Goal: Task Accomplishment & Management: Manage account settings

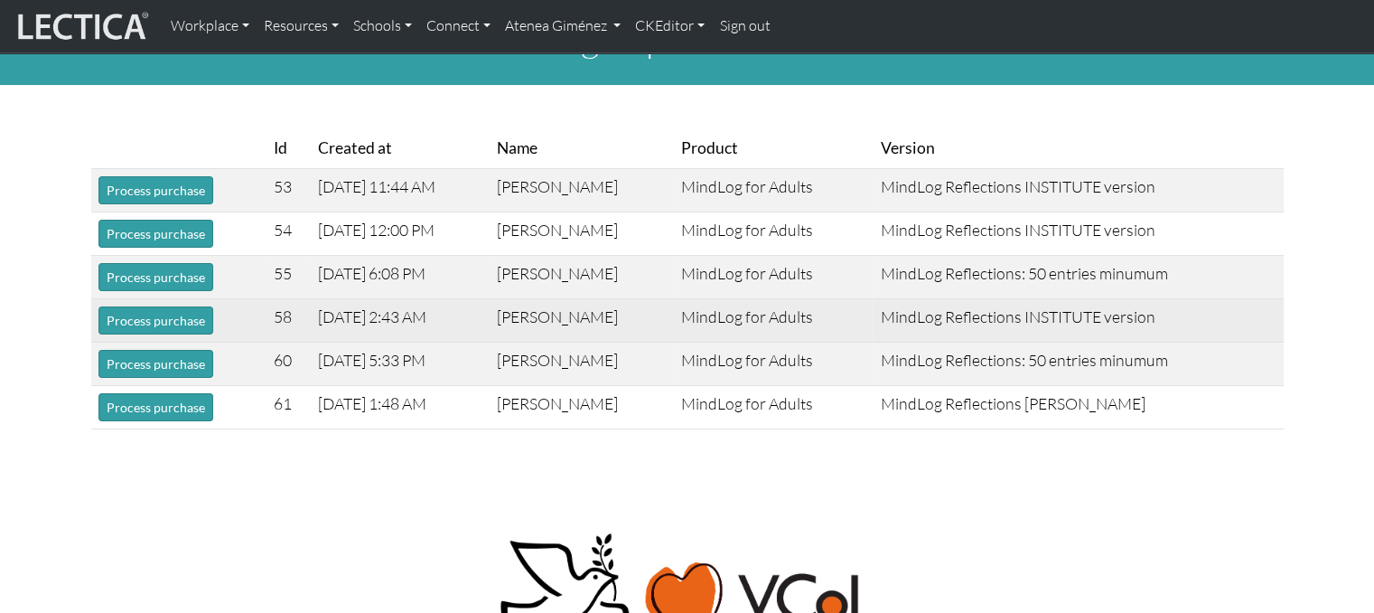
scroll to position [51, 0]
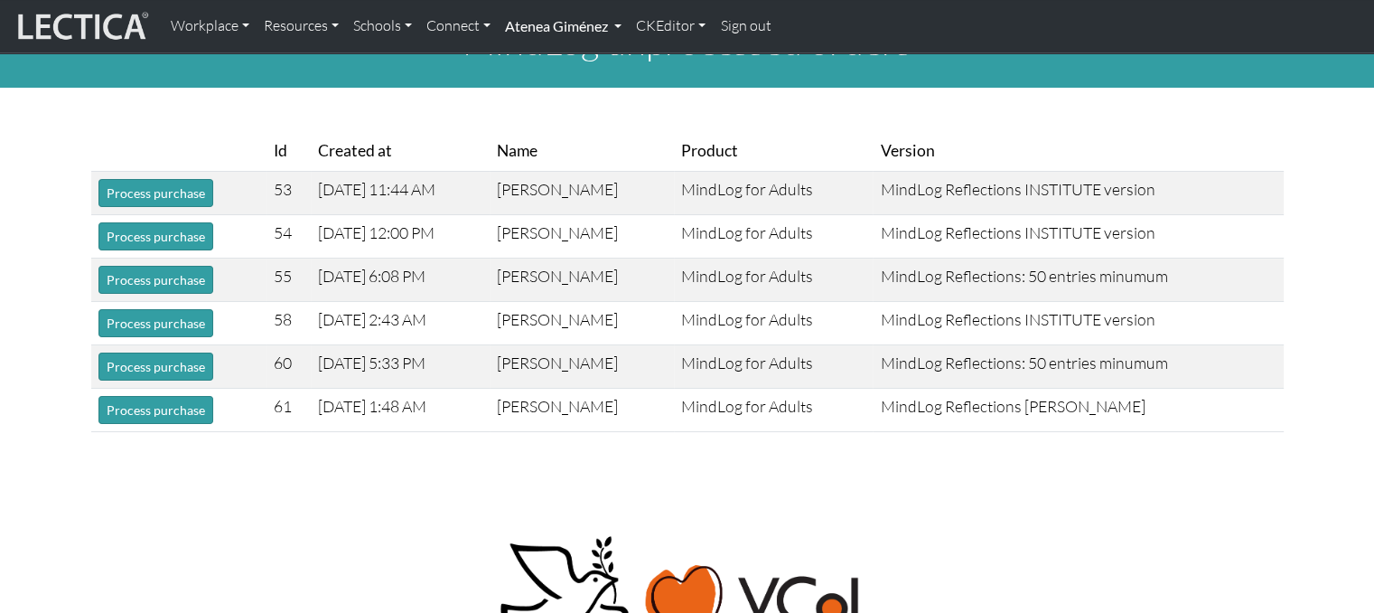
click at [594, 13] on link "Atenea Giménez" at bounding box center [563, 26] width 131 height 38
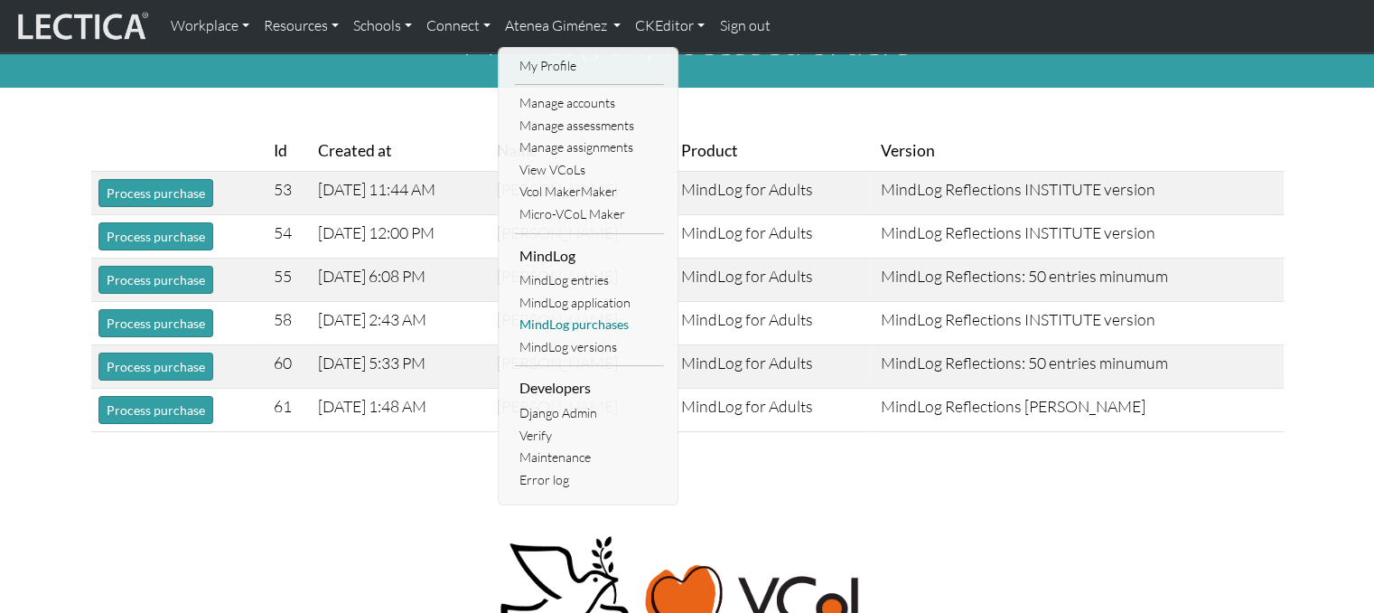
click at [580, 326] on link "MindLog purchases" at bounding box center [589, 325] width 149 height 23
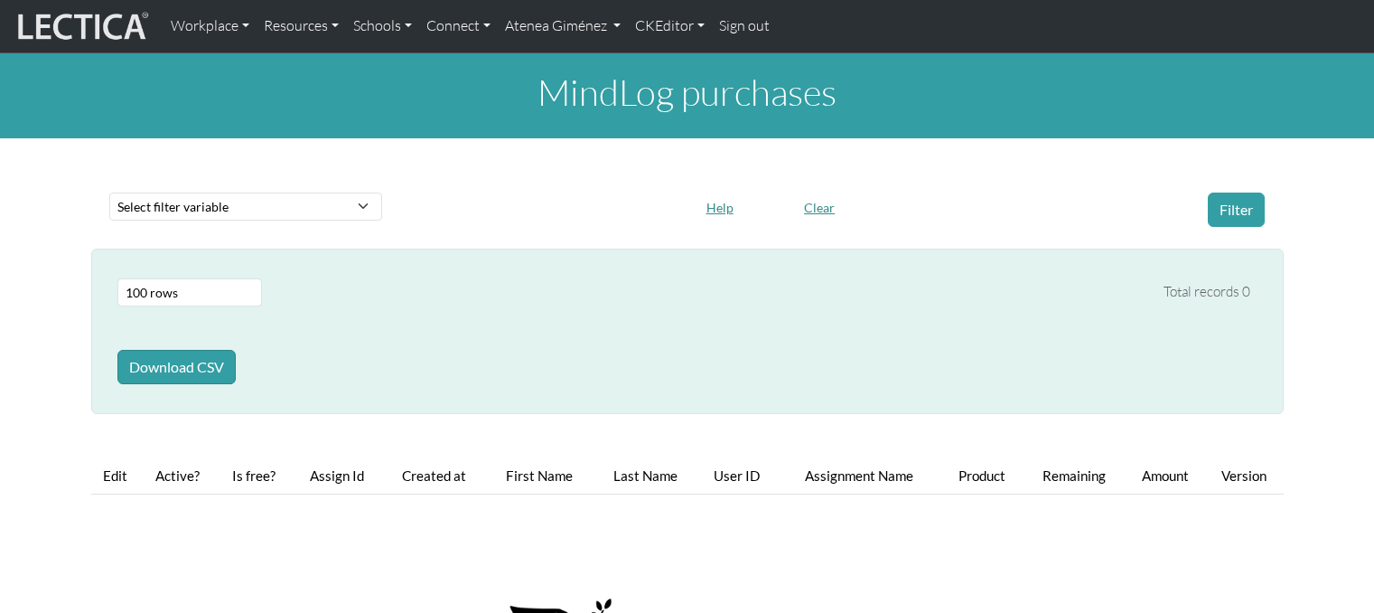
select select "100"
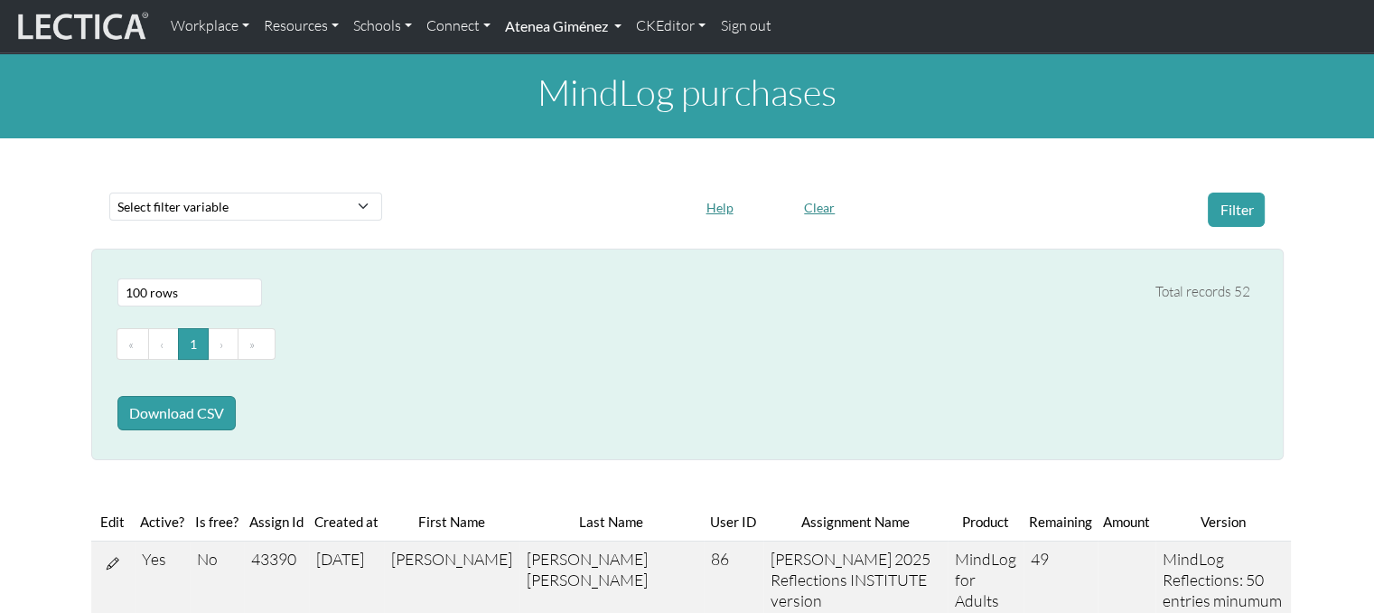
click at [604, 18] on link "Atenea Giménez" at bounding box center [563, 26] width 131 height 38
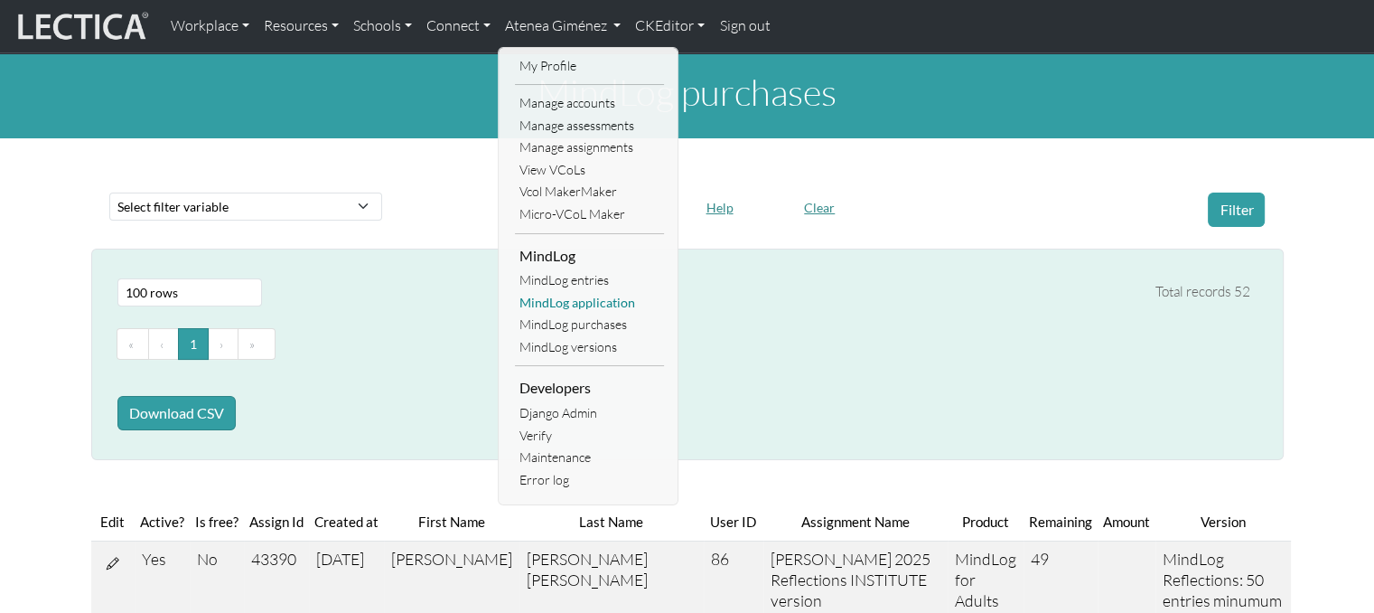
click at [570, 311] on link "MindLog application" at bounding box center [589, 303] width 149 height 23
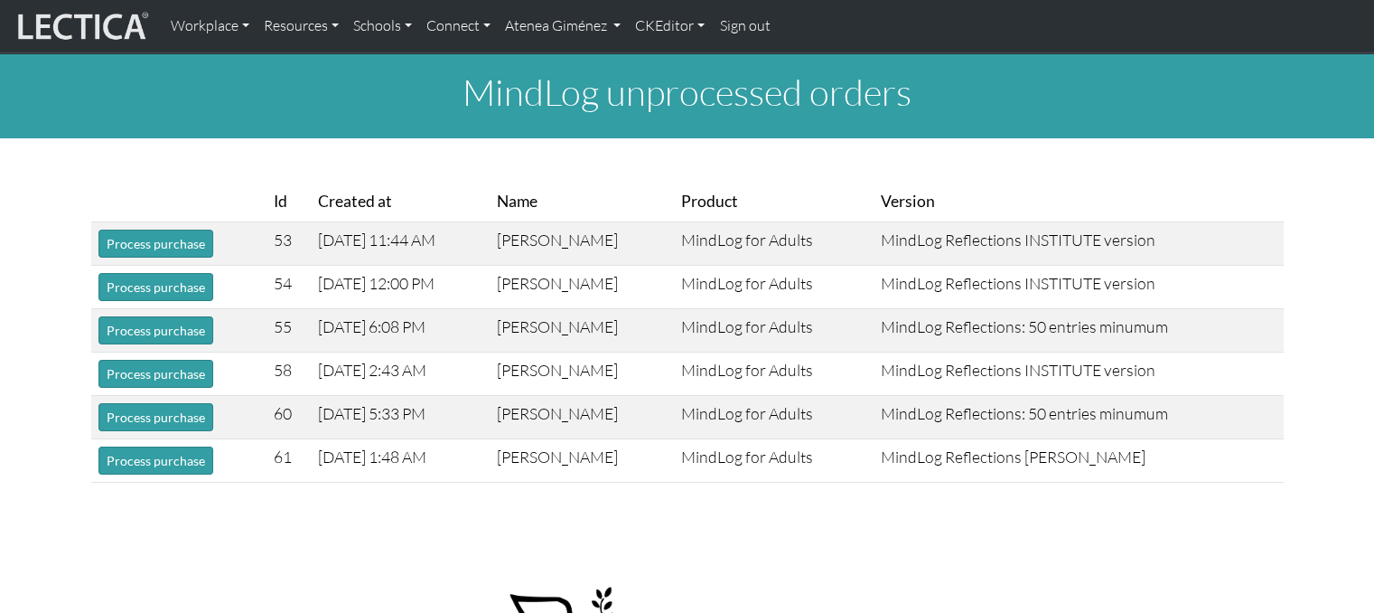
click at [751, 520] on body "Workplace Assessments Why LectaTests? About LectaTests Leadership Leader develo…" at bounding box center [687, 544] width 1374 height 1089
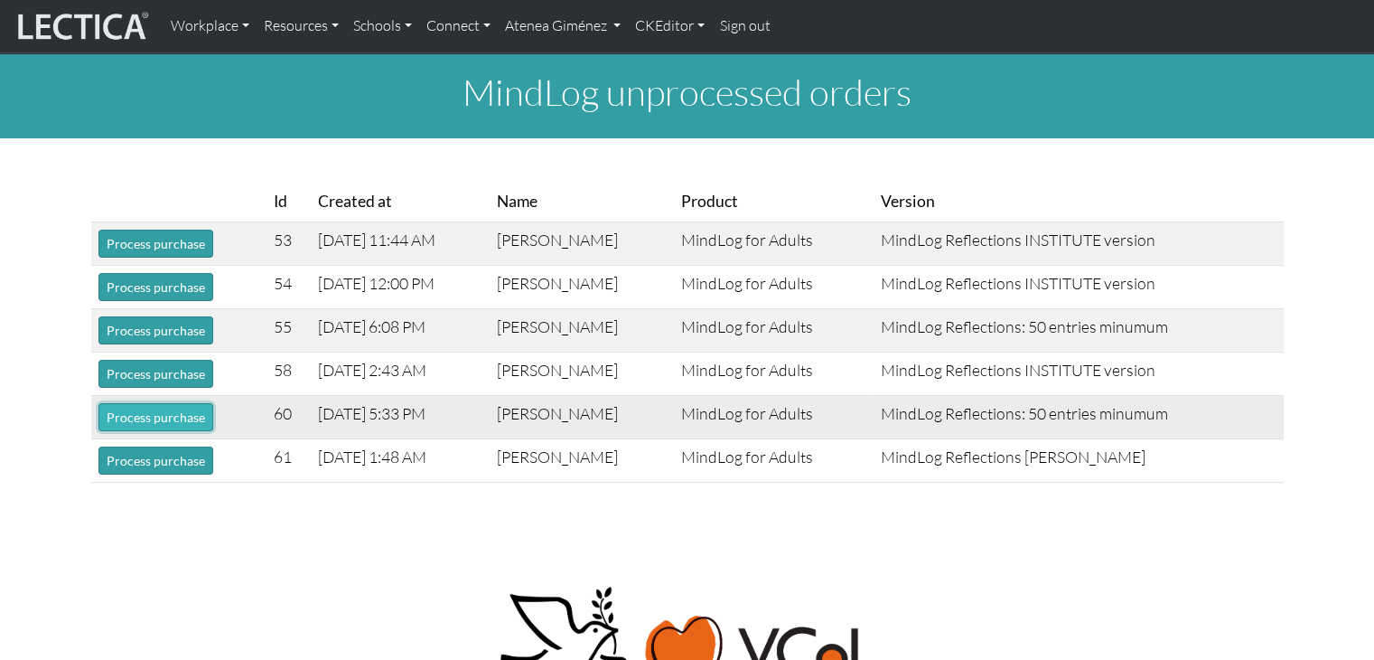
click at [189, 419] on button "Process purchase" at bounding box center [155, 417] width 115 height 28
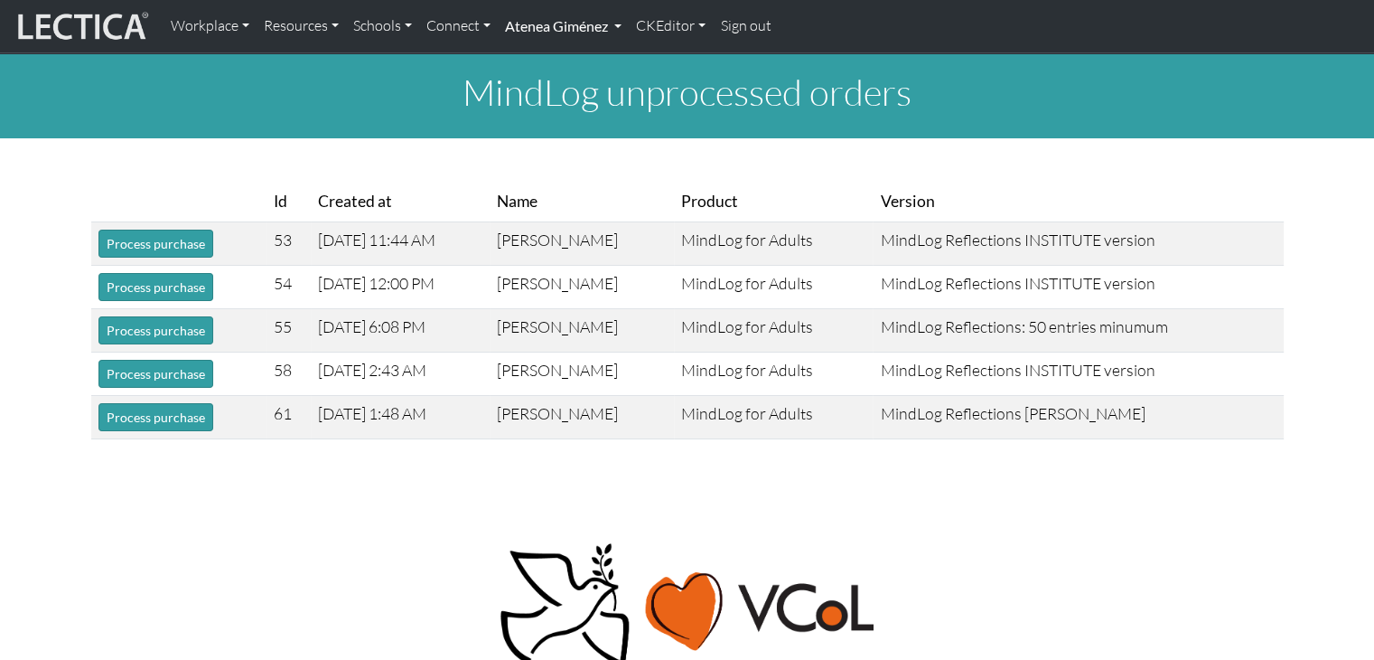
click at [546, 18] on link "Atenea Giménez" at bounding box center [563, 26] width 131 height 38
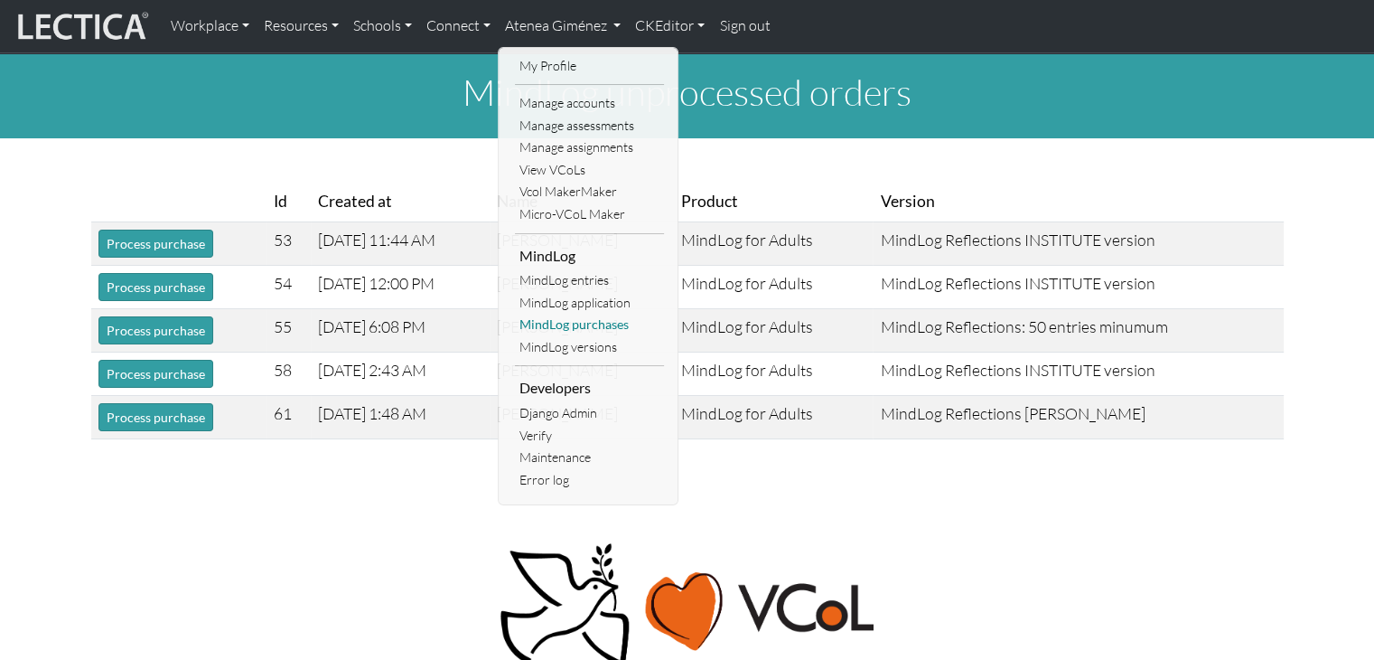
click at [567, 326] on link "MindLog purchases" at bounding box center [589, 325] width 149 height 23
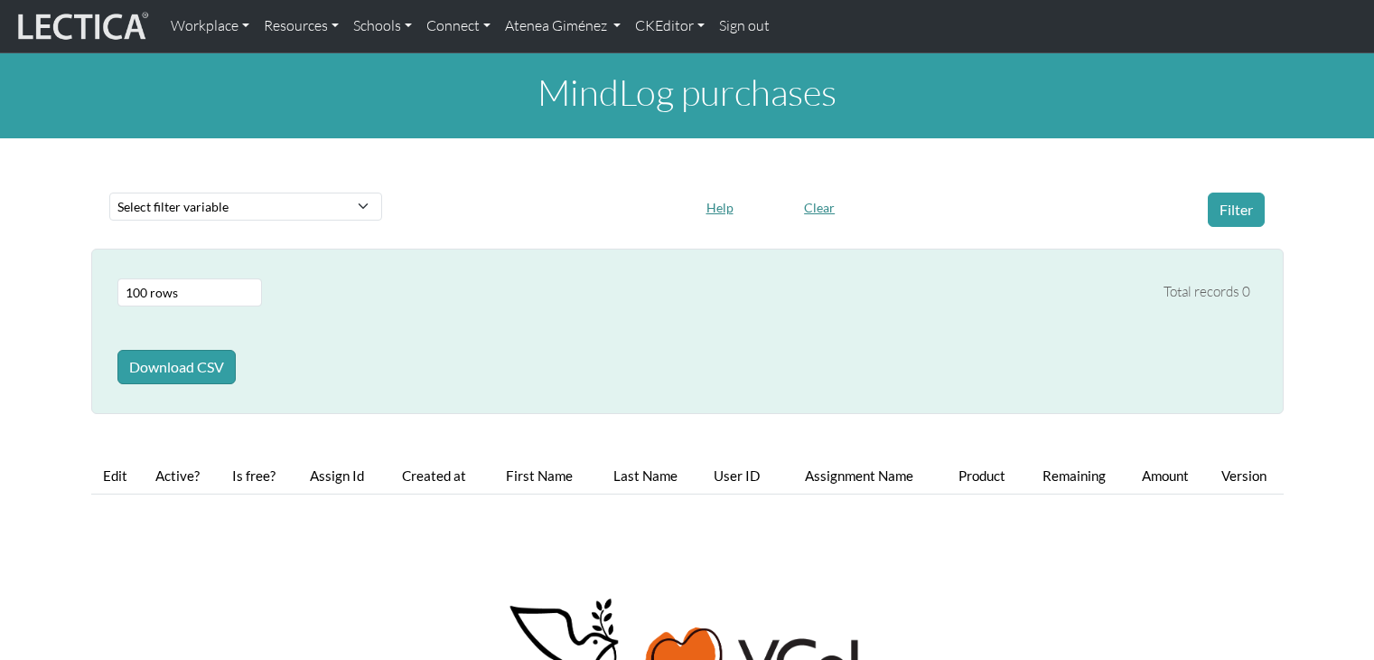
select select "100"
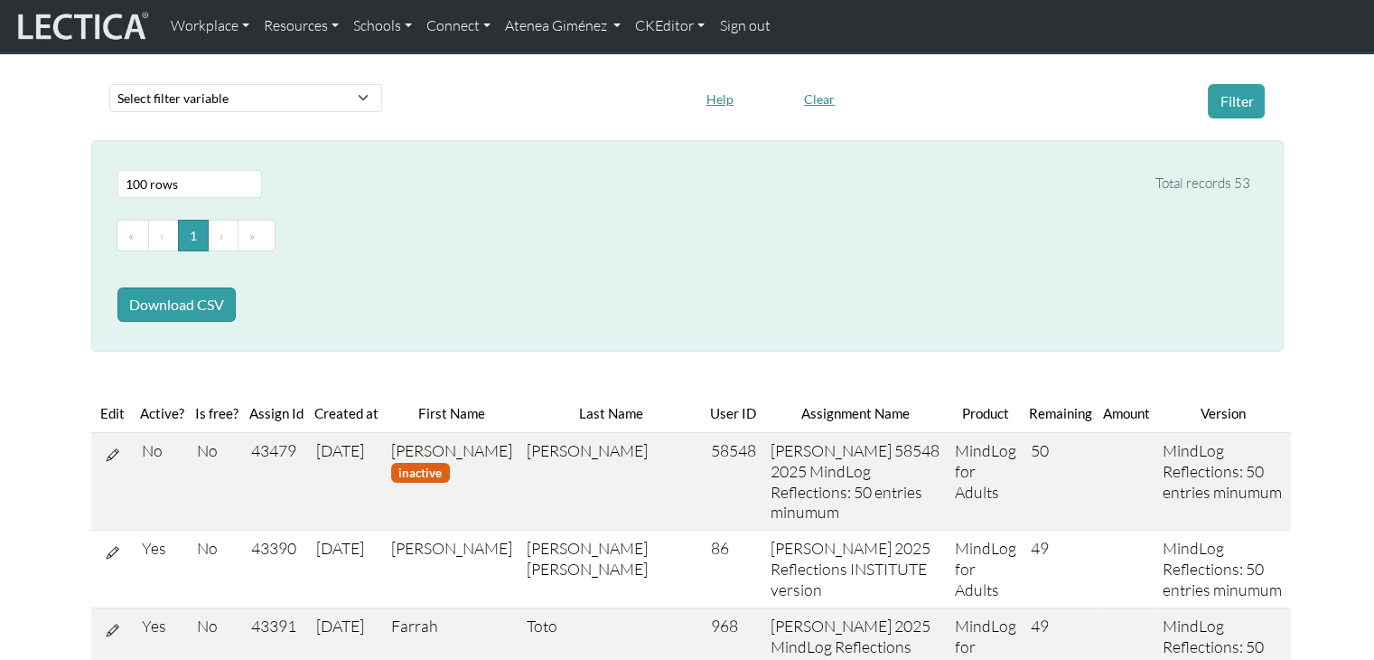
scroll to position [173, 0]
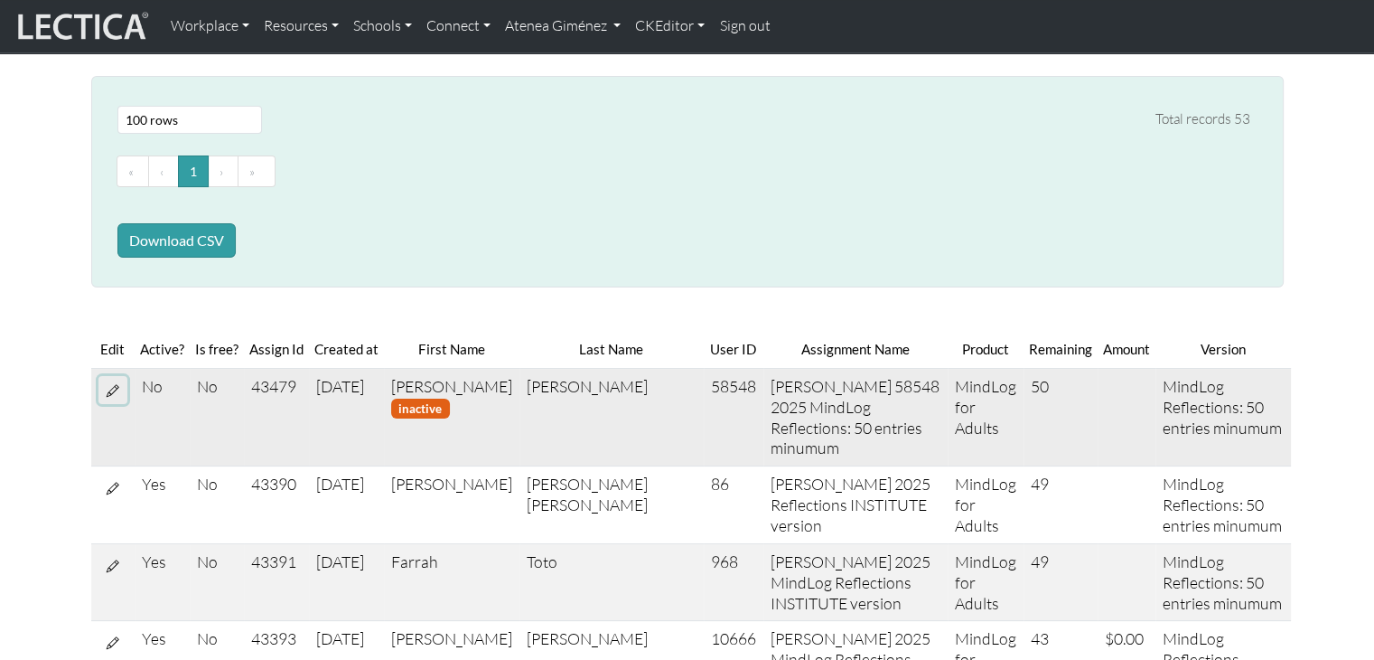
click at [113, 387] on icon at bounding box center [113, 389] width 13 height 15
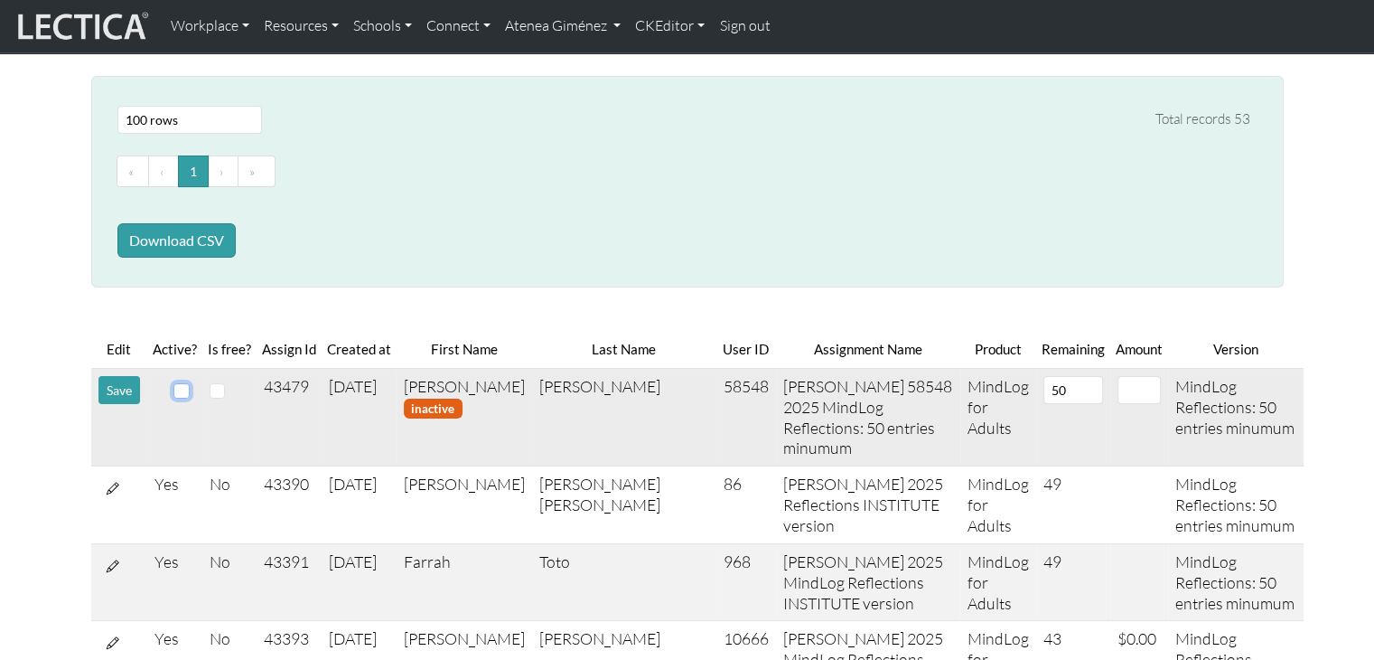
click at [180, 392] on input "checkbox" at bounding box center [181, 391] width 16 height 16
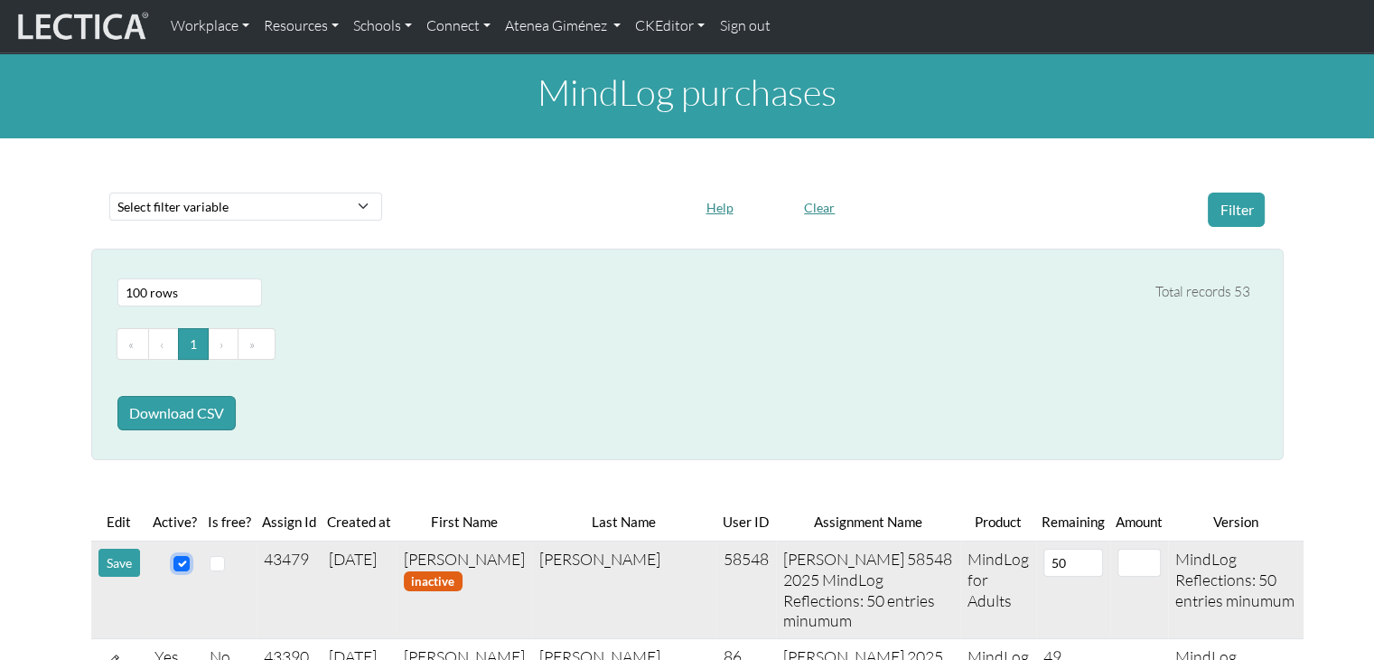
click at [184, 557] on input "checkbox" at bounding box center [181, 564] width 16 height 16
checkbox input "false"
click at [134, 558] on button "Save" at bounding box center [119, 562] width 42 height 28
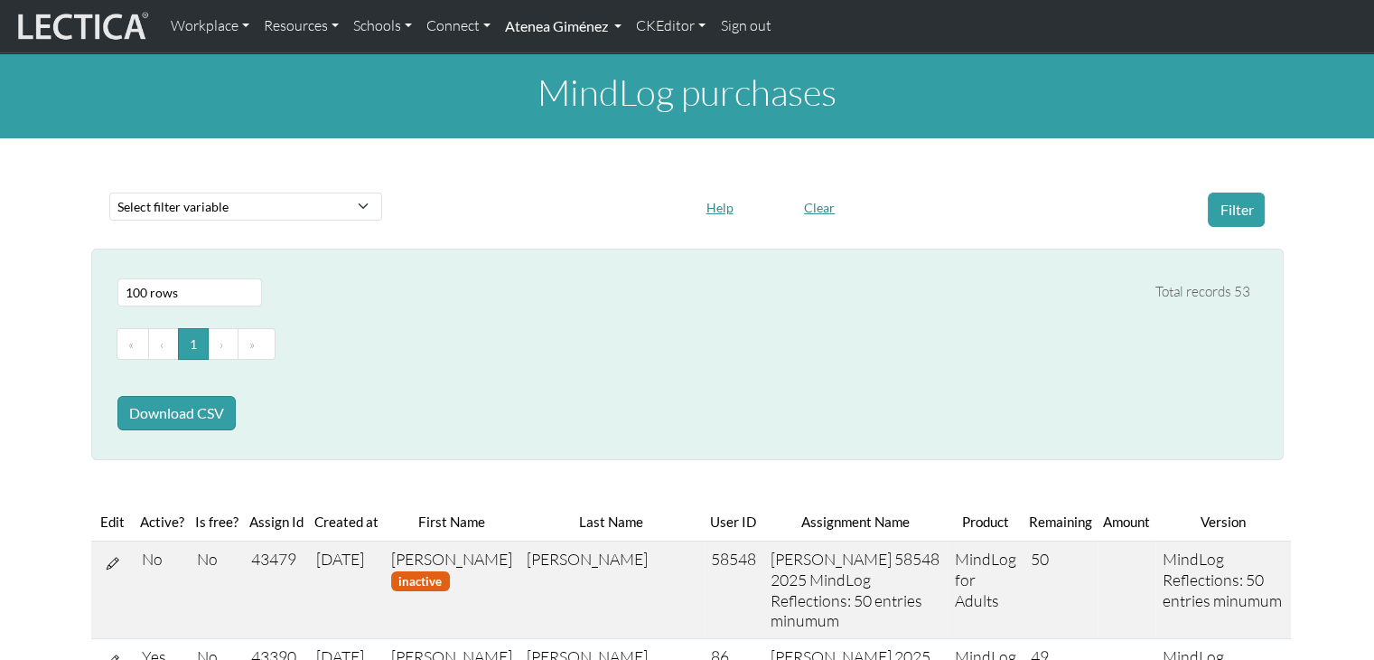
click at [544, 30] on link "Atenea Giménez" at bounding box center [563, 26] width 131 height 38
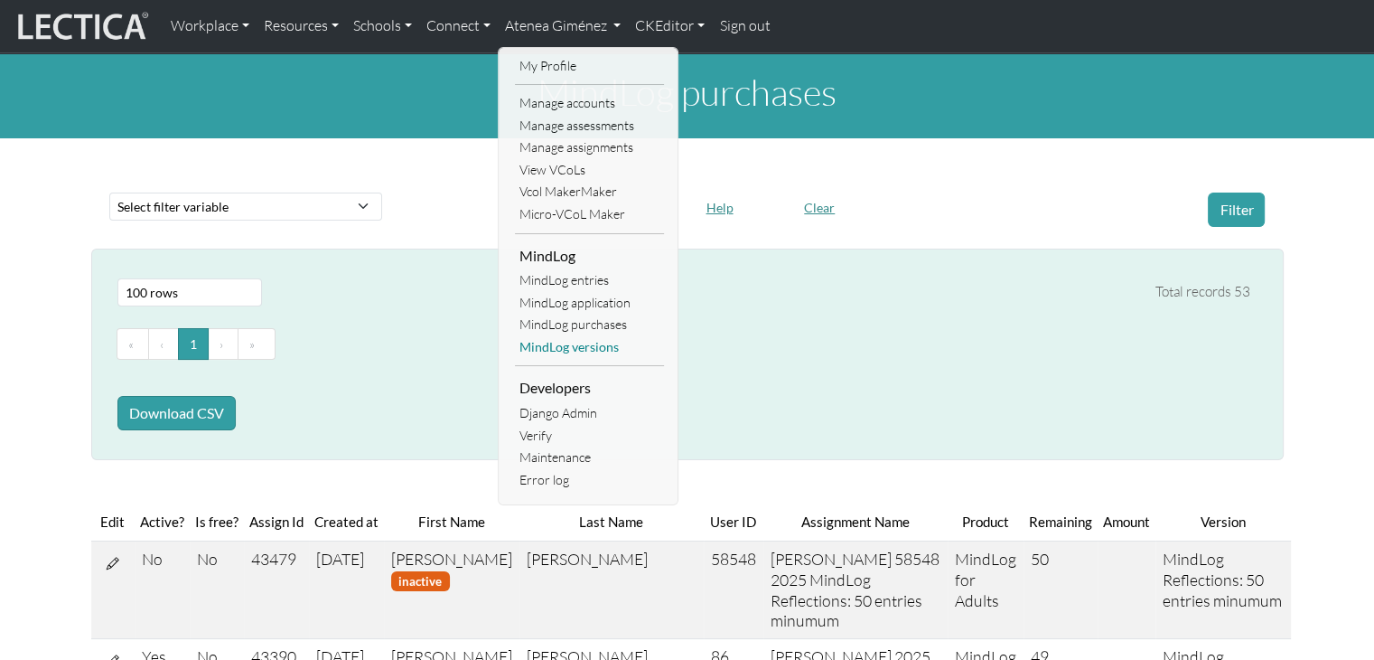
click at [576, 355] on link "MindLog versions" at bounding box center [589, 347] width 149 height 23
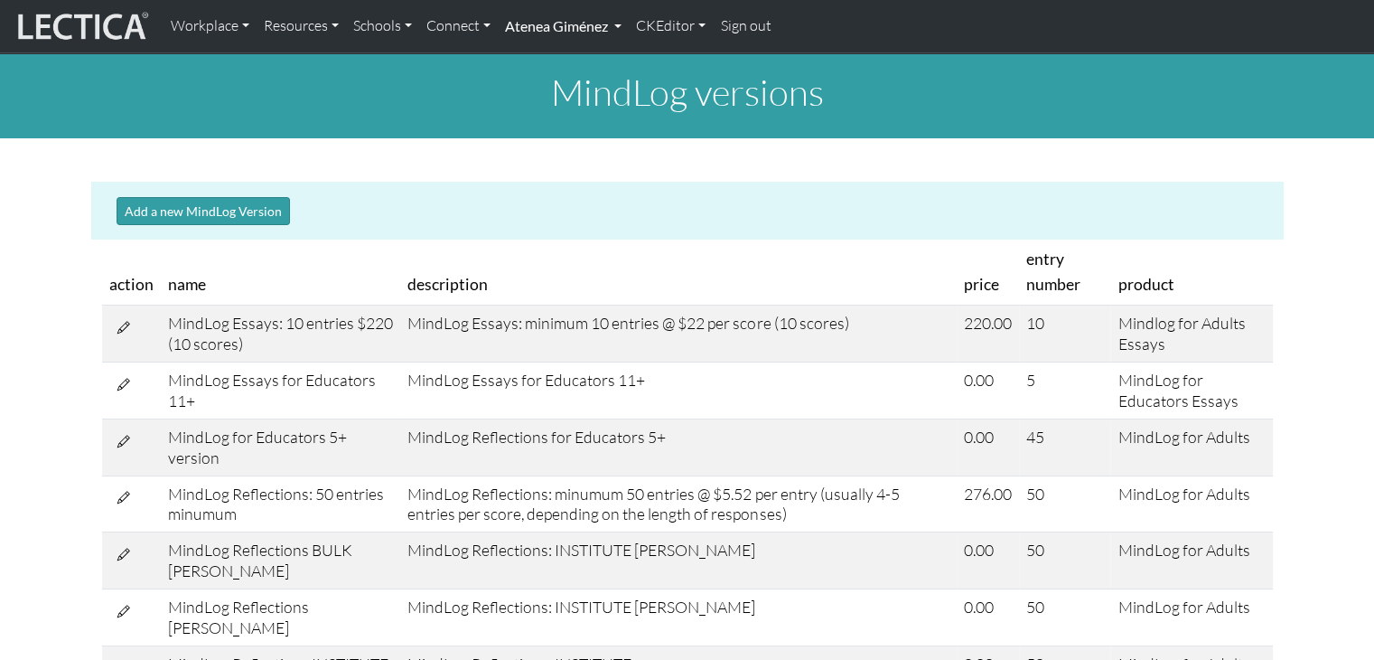
click at [521, 33] on link "Atenea Giménez" at bounding box center [563, 26] width 131 height 38
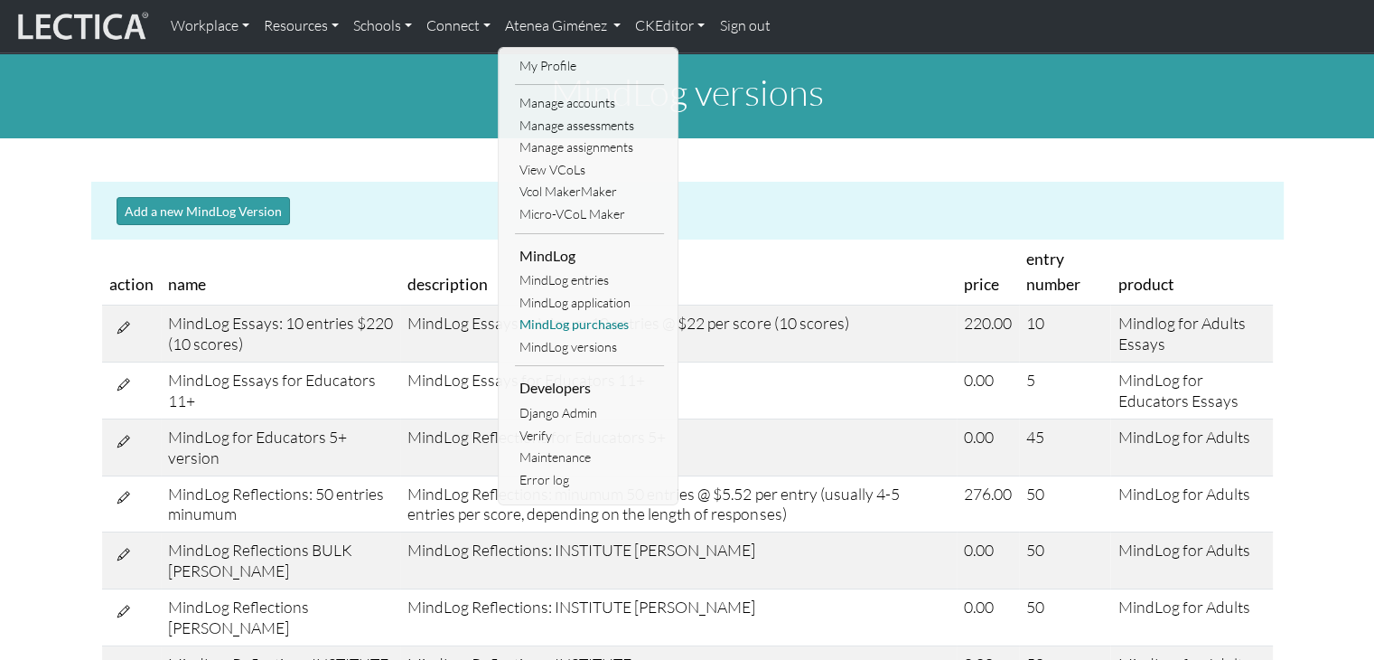
click at [567, 323] on link "MindLog purchases" at bounding box center [589, 325] width 149 height 23
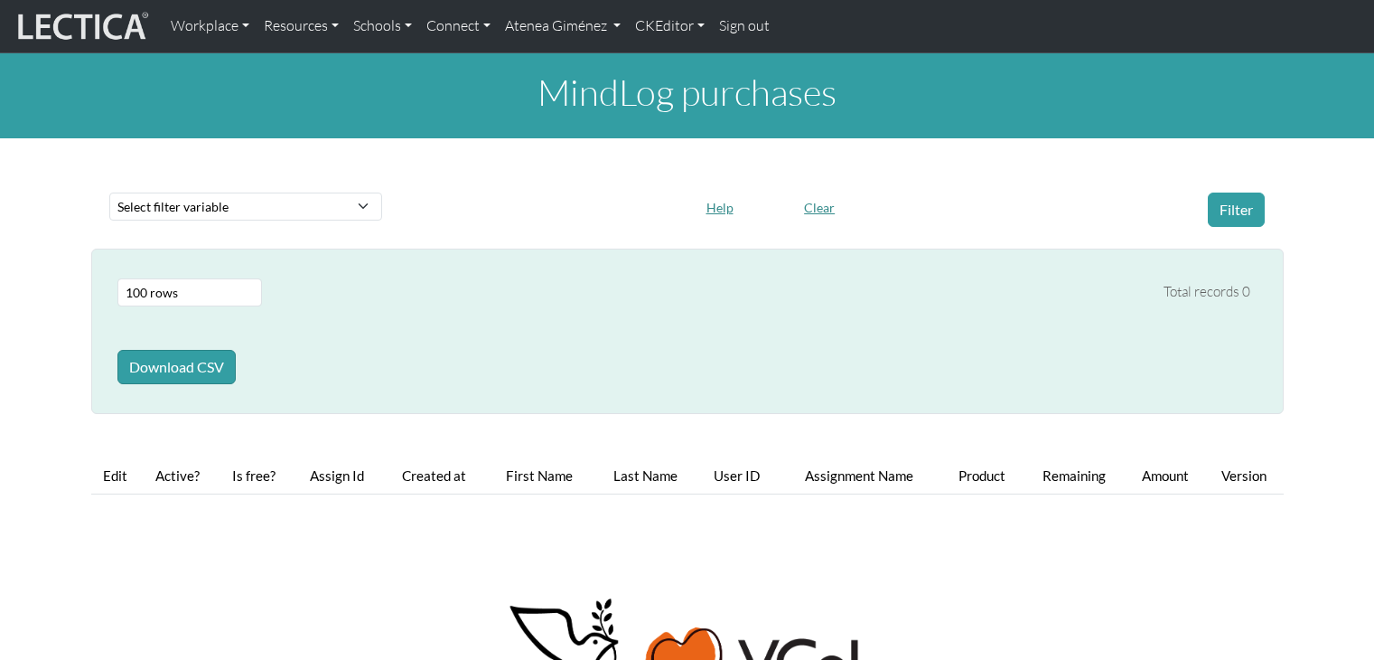
select select "100"
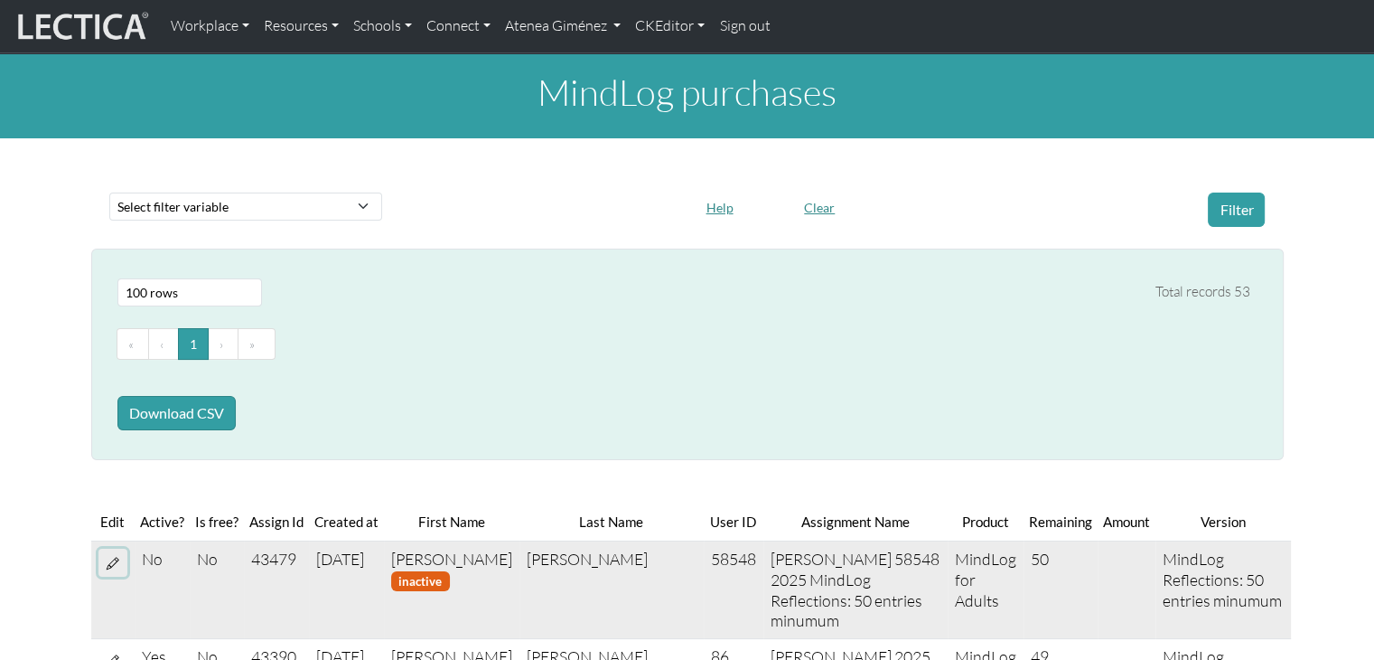
click at [117, 560] on icon at bounding box center [113, 562] width 13 height 15
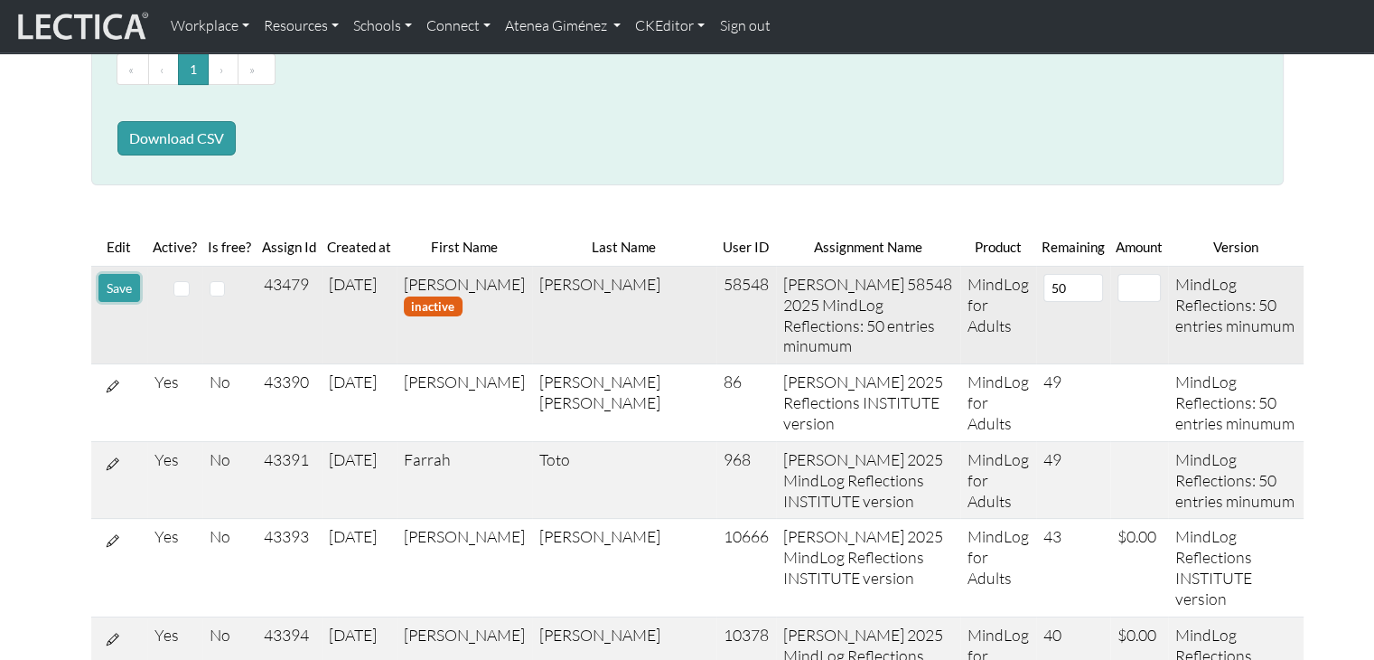
scroll to position [286, 0]
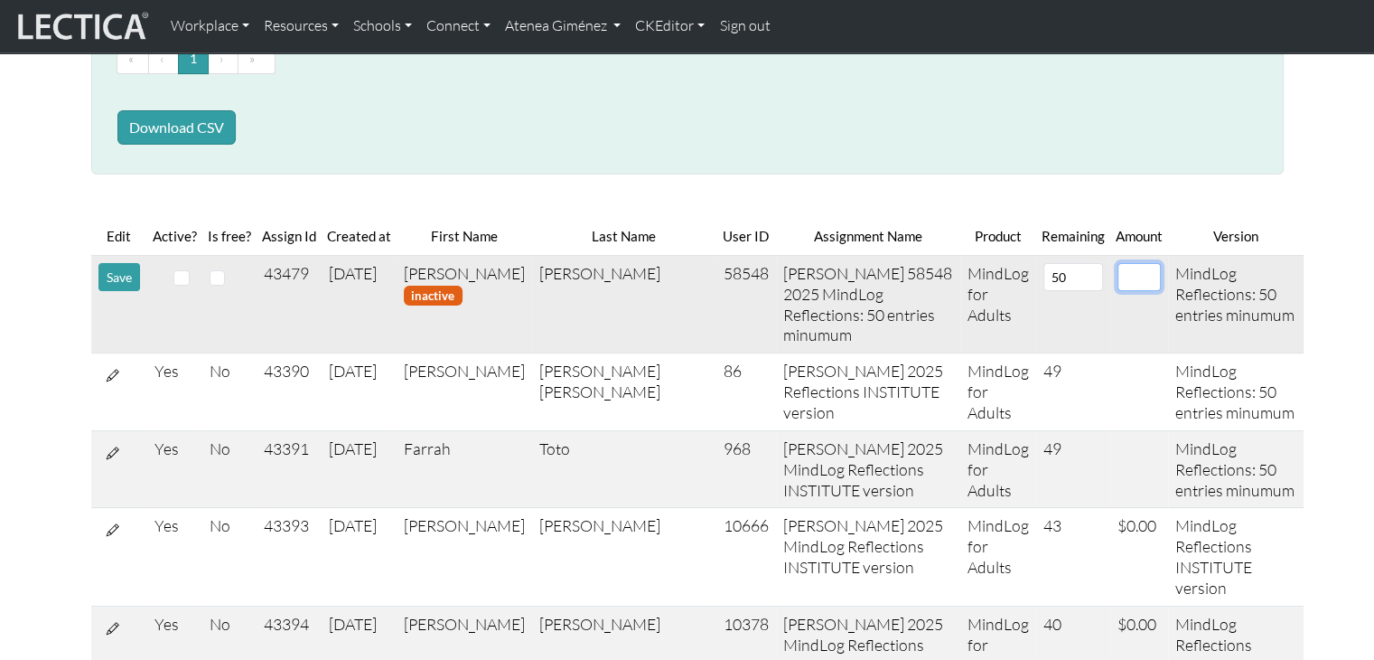
click at [1118, 276] on input "number" at bounding box center [1139, 277] width 43 height 28
type input "276"
click at [184, 276] on input "checkbox" at bounding box center [181, 278] width 16 height 16
checkbox input "true"
click at [115, 283] on button "Save" at bounding box center [119, 277] width 42 height 28
